Goal: Communication & Community: Ask a question

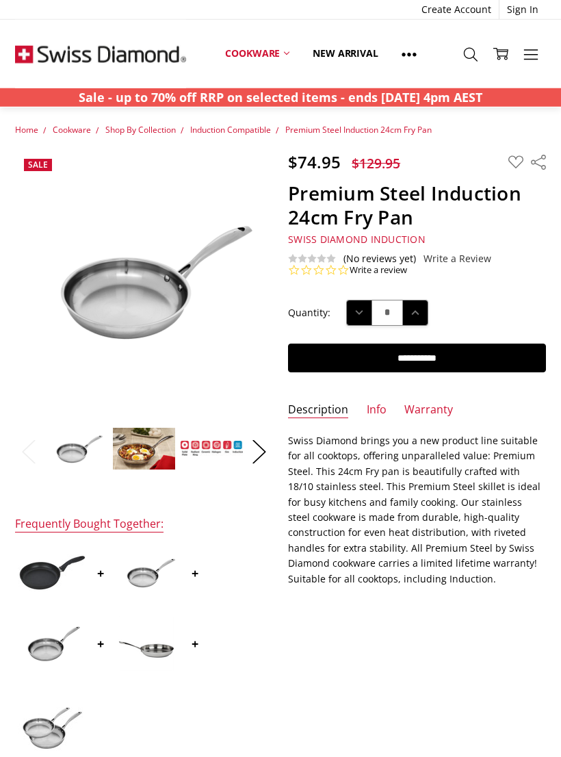
scroll to position [20, 0]
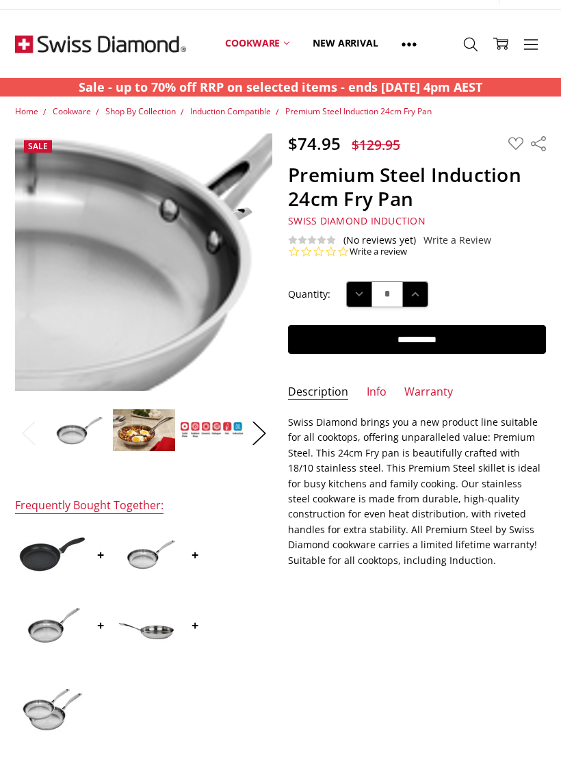
click at [166, 298] on img at bounding box center [90, 216] width 876 height 583
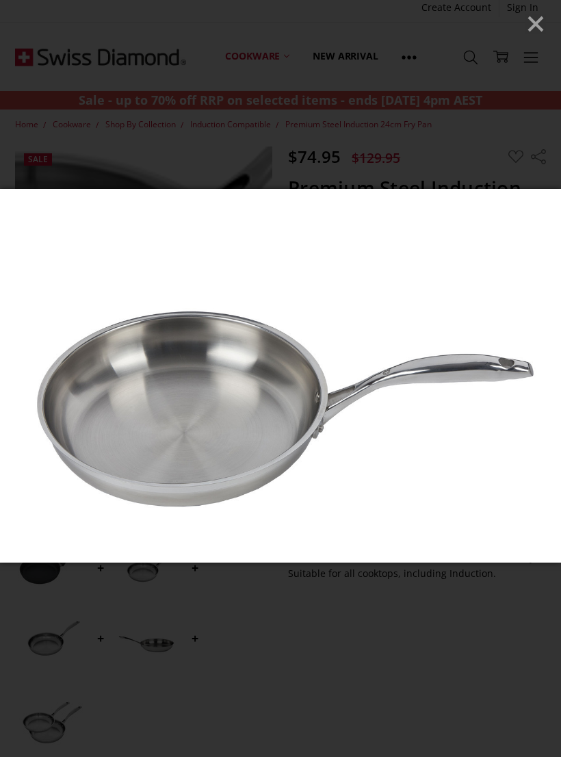
scroll to position [0, 0]
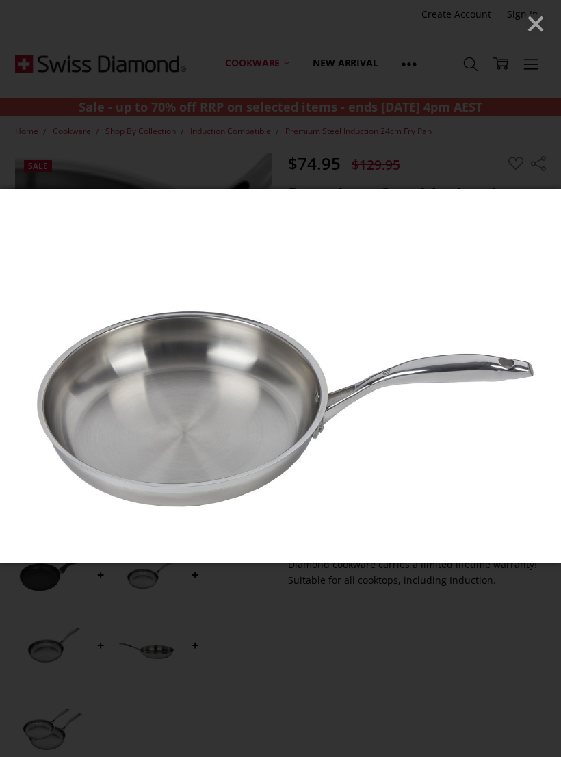
click at [538, 27] on line "Close" at bounding box center [536, 24] width 14 height 14
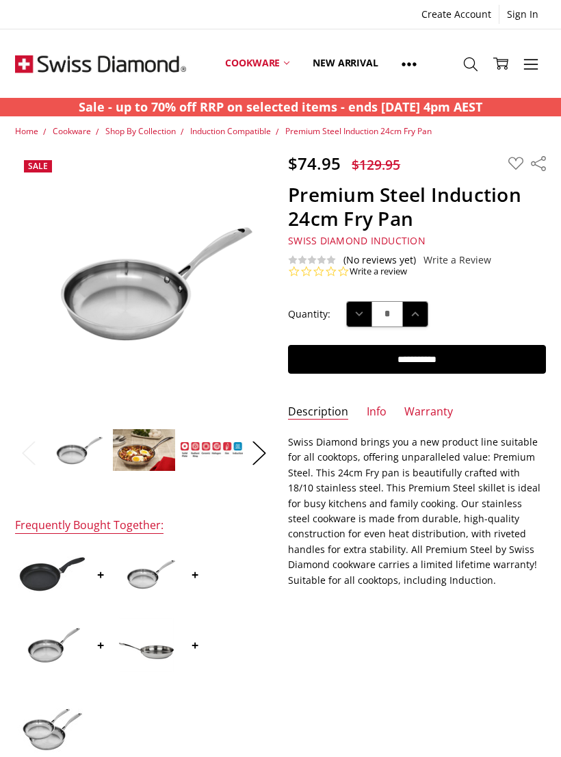
click at [420, 558] on p "Swiss Diamond brings you a new product line suitable for all cooktops, offering…" at bounding box center [416, 511] width 257 height 153
click at [136, 309] on img at bounding box center [90, 236] width 876 height 583
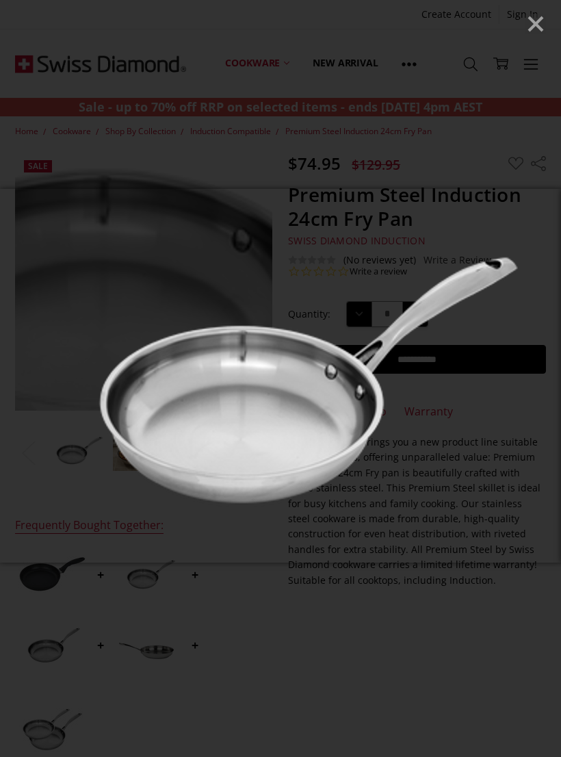
click at [373, 544] on img at bounding box center [280, 376] width 561 height 374
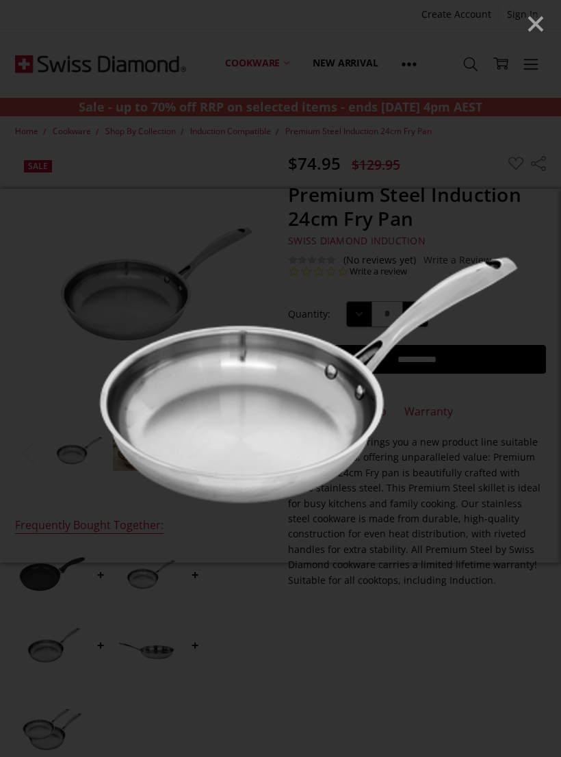
click at [540, 27] on line "Close" at bounding box center [536, 24] width 14 height 14
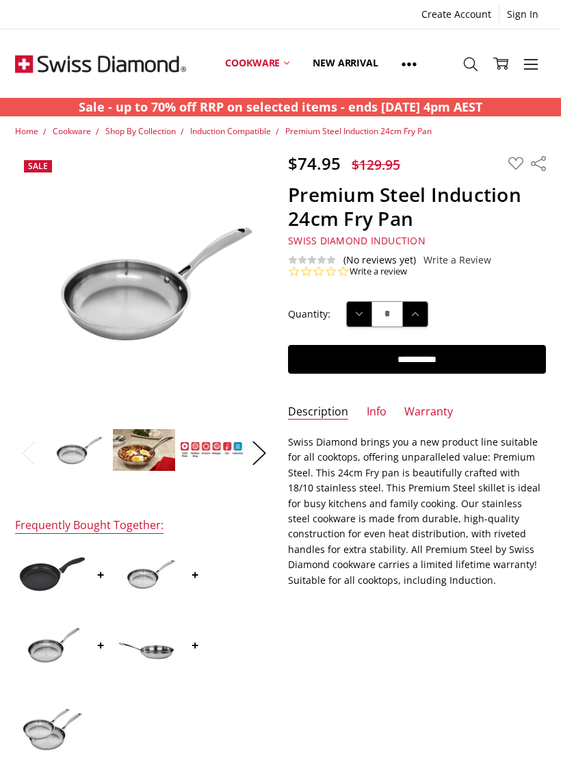
click at [155, 314] on img at bounding box center [163, 246] width 876 height 583
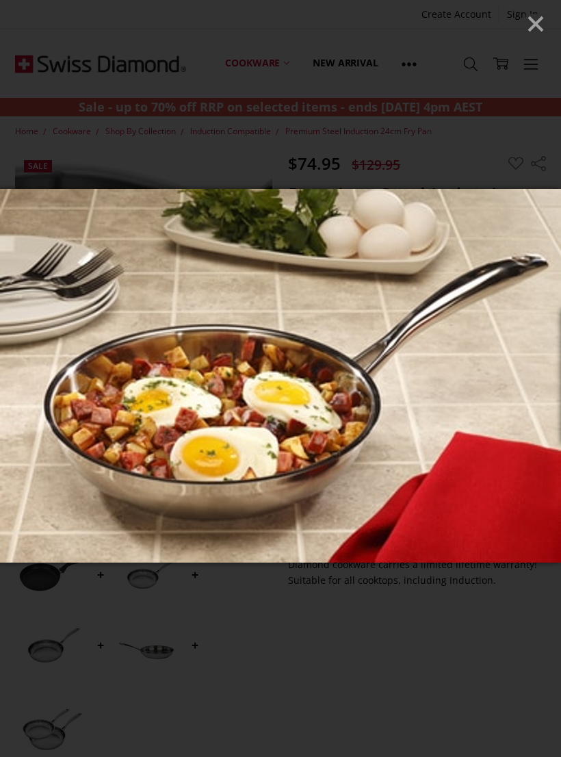
click at [536, 23] on line "Close" at bounding box center [536, 24] width 14 height 14
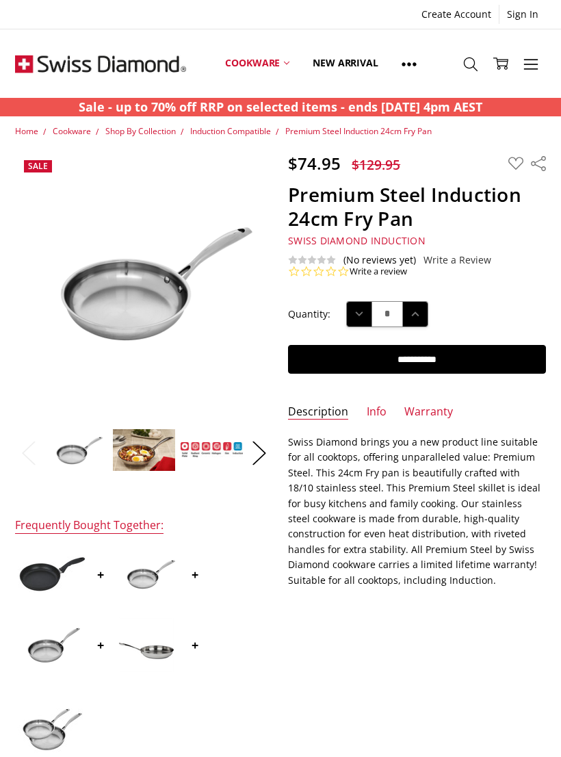
click at [425, 65] on link at bounding box center [409, 64] width 38 height 62
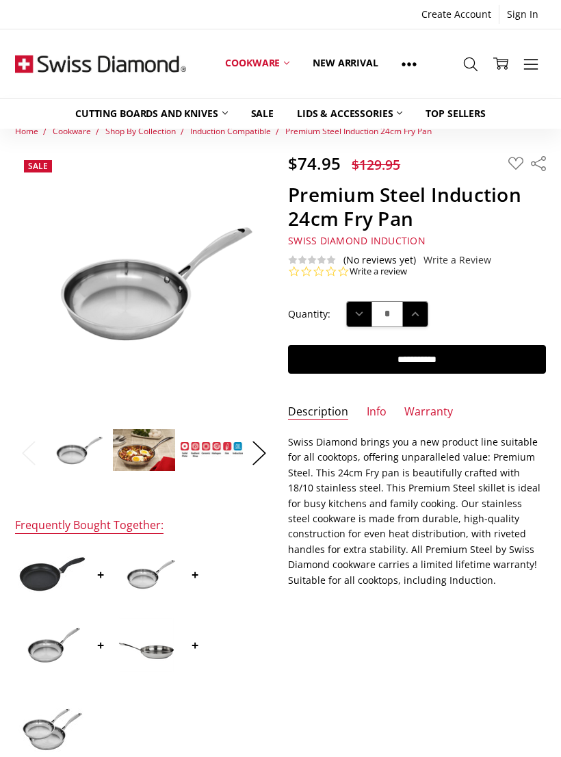
click at [418, 64] on link at bounding box center [409, 64] width 38 height 62
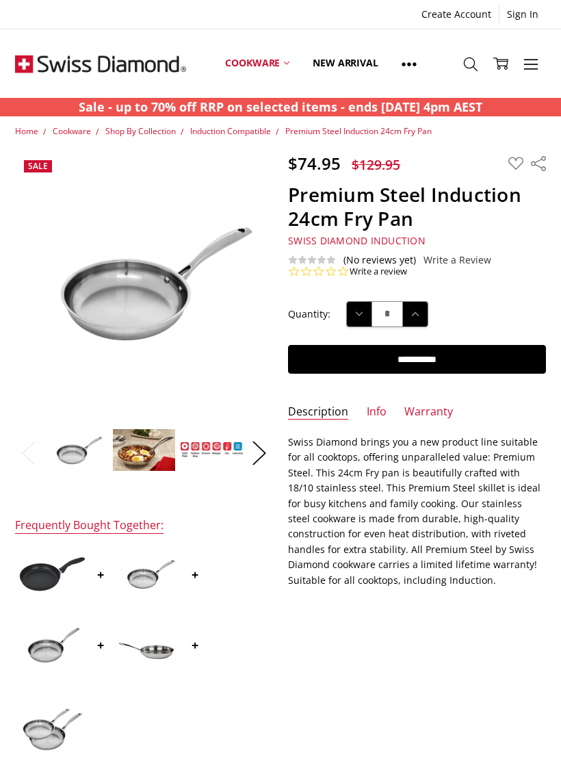
click at [535, 64] on use at bounding box center [531, 64] width 14 height 10
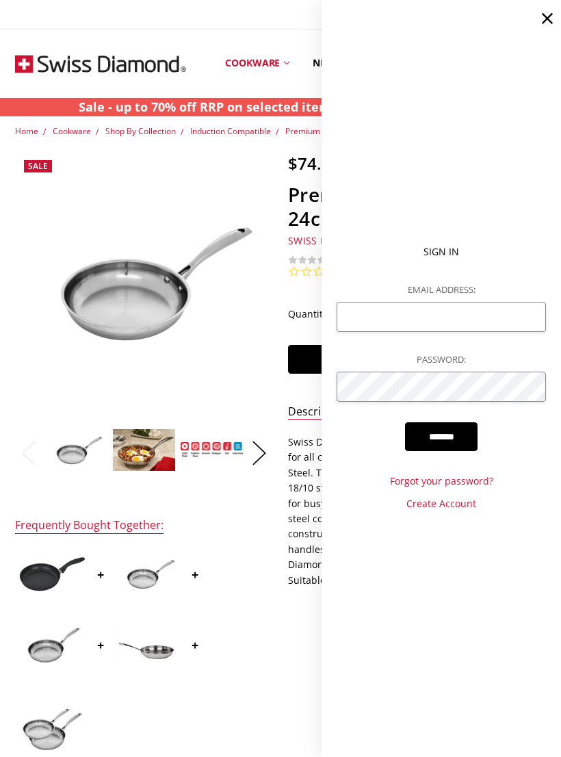
click at [217, 333] on img at bounding box center [116, 241] width 876 height 583
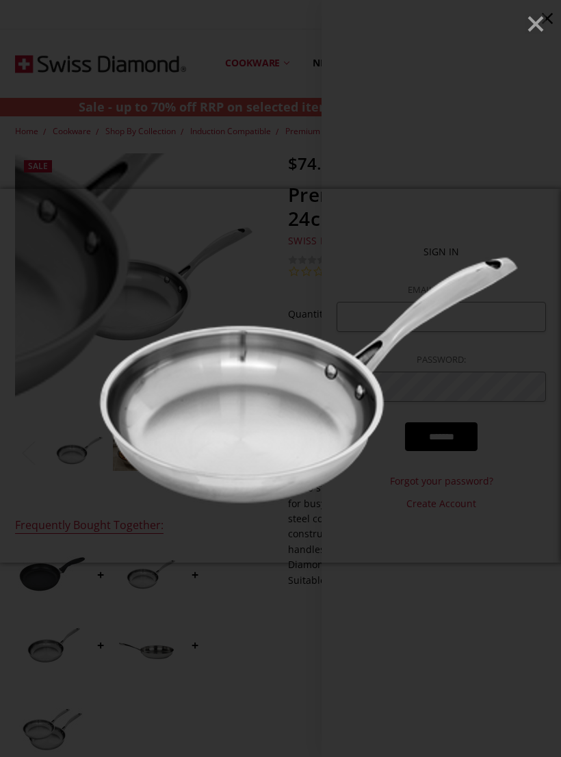
click at [544, 29] on icon "Close" at bounding box center [536, 24] width 21 height 21
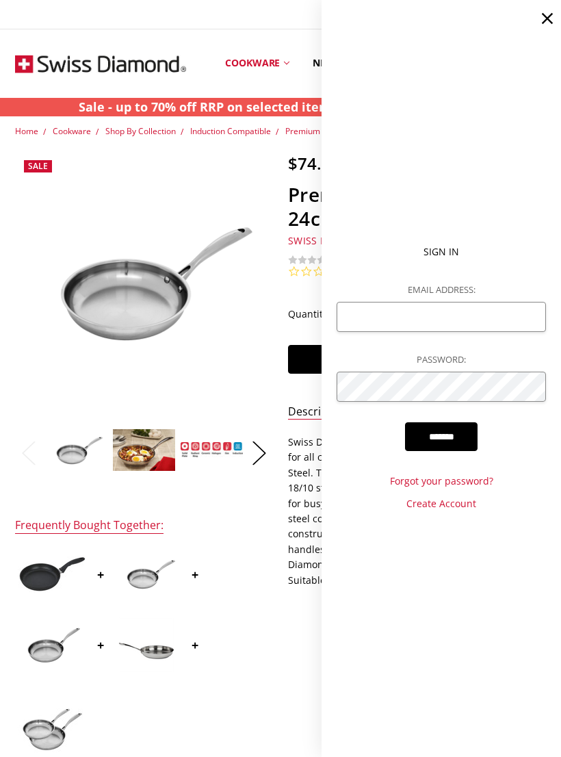
click at [543, 23] on use at bounding box center [547, 18] width 11 height 11
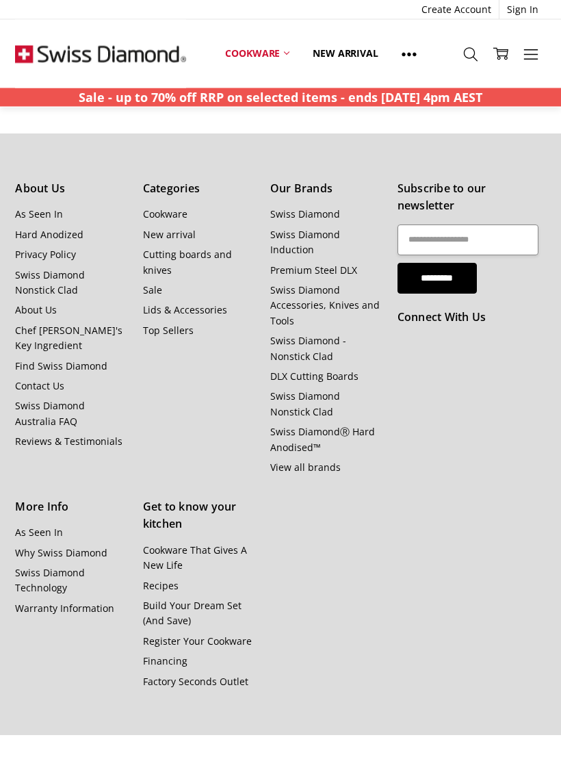
scroll to position [1416, 0]
click at [58, 380] on link "Contact Us" at bounding box center [39, 385] width 49 height 13
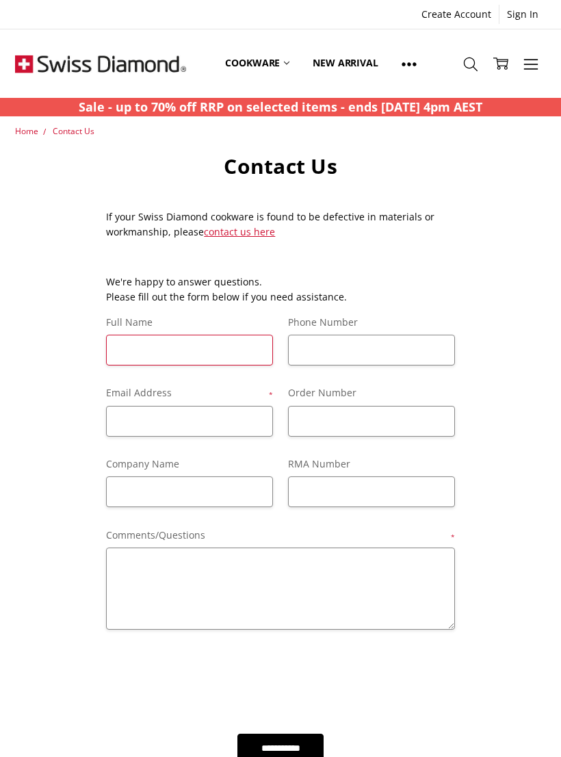
click at [214, 348] on input "Full Name" at bounding box center [189, 350] width 166 height 31
type input "***"
click at [390, 352] on input "Phone Number" at bounding box center [371, 350] width 166 height 31
type input "**********"
click at [201, 418] on input "Email Address *" at bounding box center [189, 421] width 166 height 31
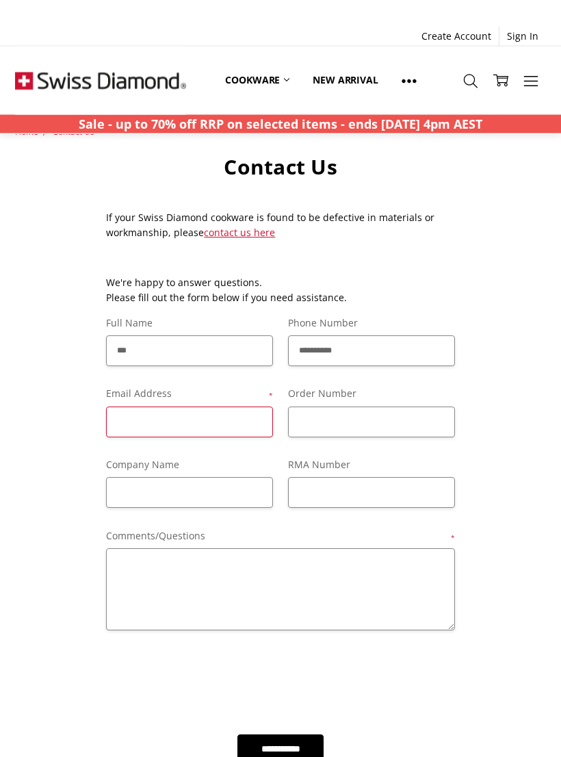
scroll to position [27, 0]
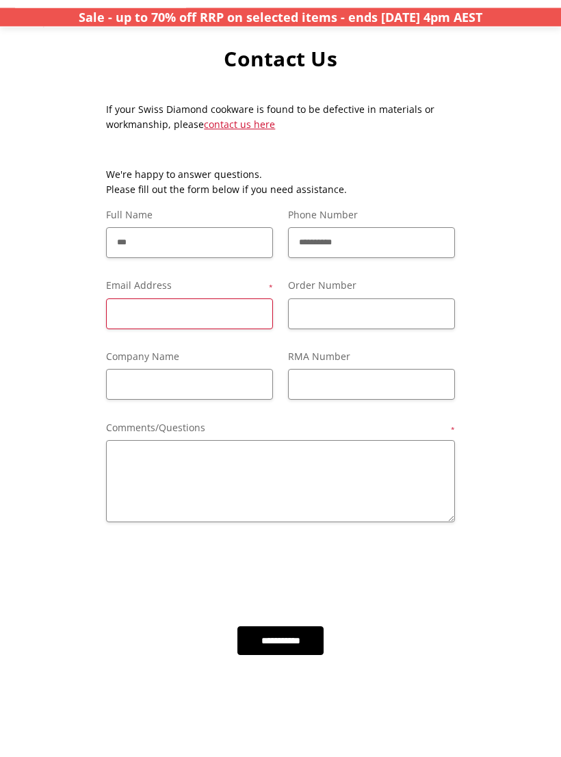
type input "*"
type input "**********"
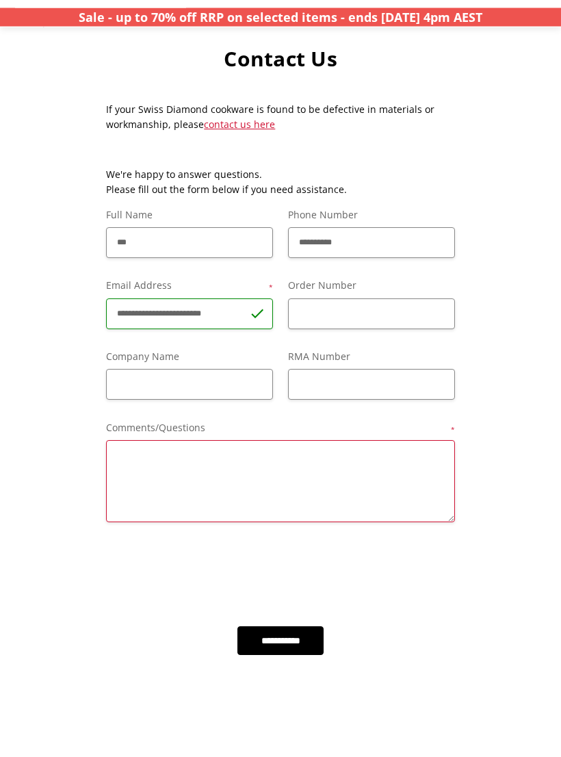
click at [298, 521] on textarea "Comments/Questions *" at bounding box center [280, 562] width 349 height 82
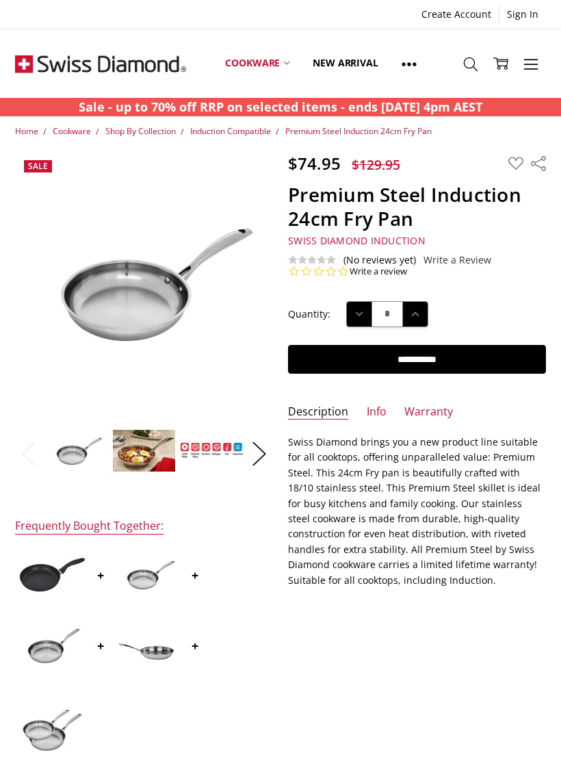
click at [327, 416] on link "Description" at bounding box center [318, 413] width 60 height 16
click at [381, 411] on link "Info" at bounding box center [377, 413] width 20 height 16
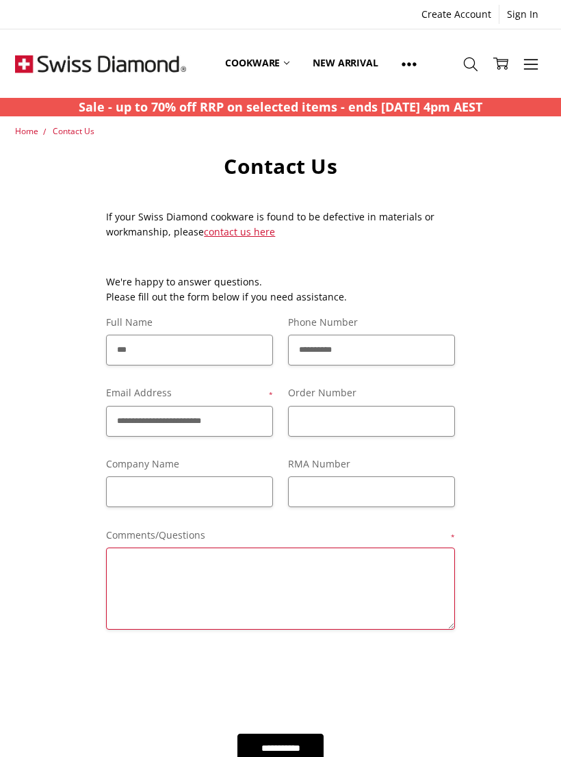
click at [199, 559] on textarea "Comments/Questions *" at bounding box center [280, 589] width 349 height 82
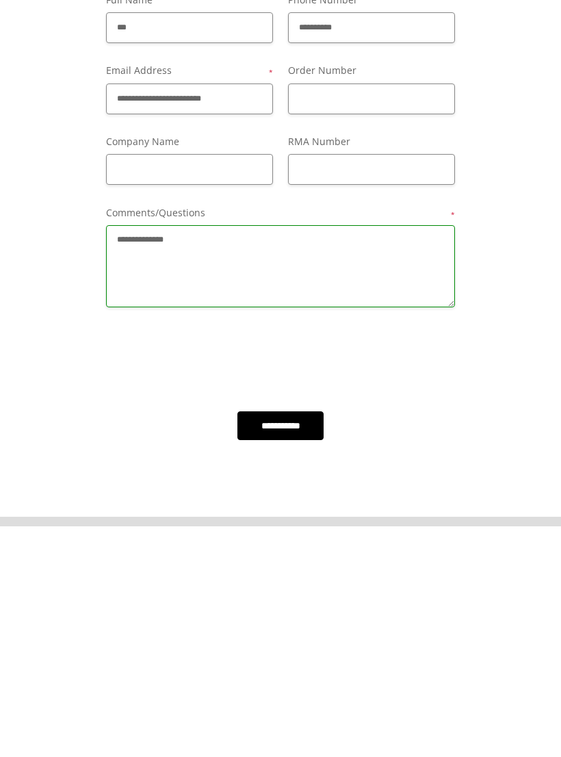
scroll to position [94, 0]
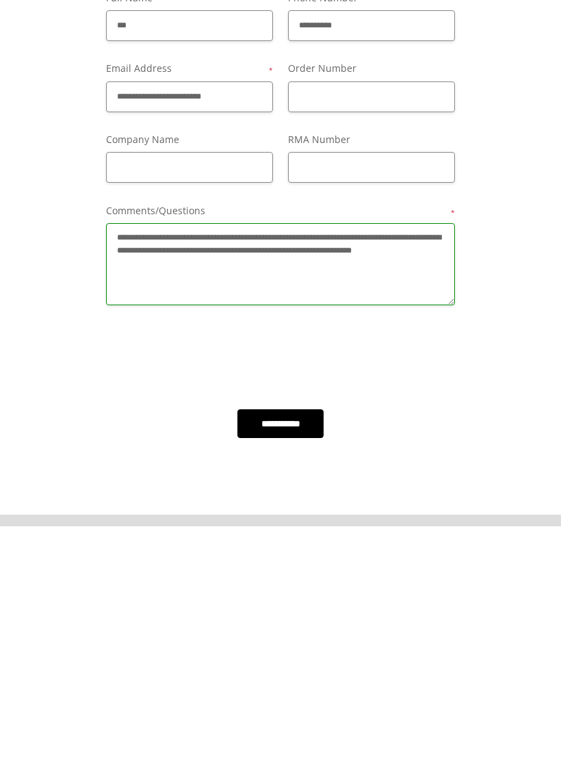
type textarea "**********"
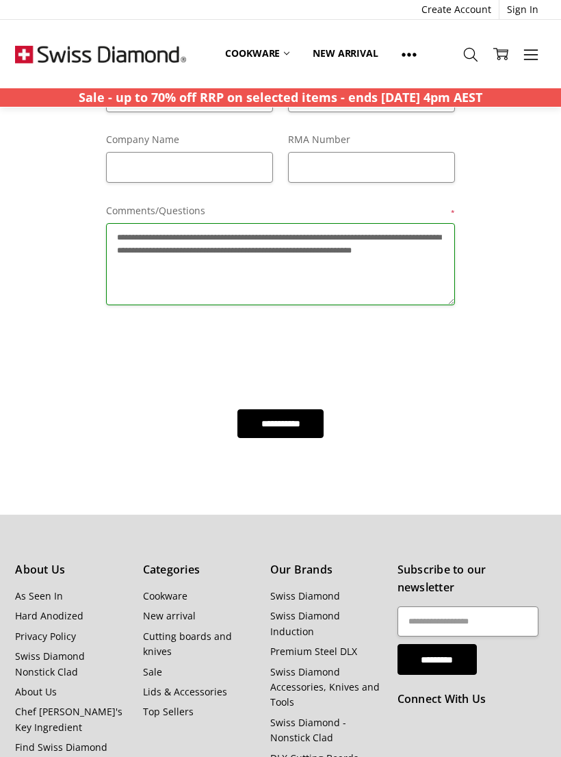
click at [301, 425] on input "**********" at bounding box center [281, 423] width 86 height 29
